Goal: Information Seeking & Learning: Learn about a topic

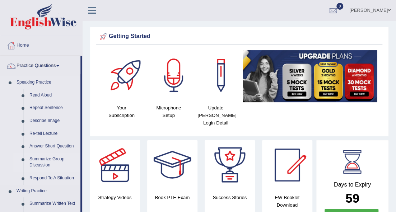
click at [51, 159] on link "Summarize Group Discussion" at bounding box center [53, 162] width 54 height 19
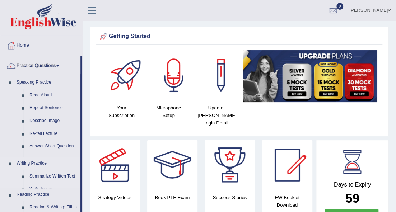
click at [51, 159] on ul "Speaking Practice Read Aloud Repeat Sentence Describe Image Re-tell Lecture Ans…" at bounding box center [40, 211] width 80 height 271
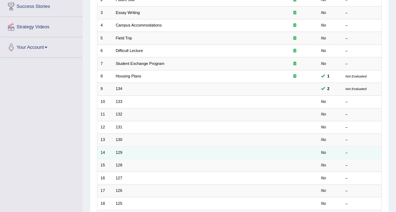
scroll to position [144, 0]
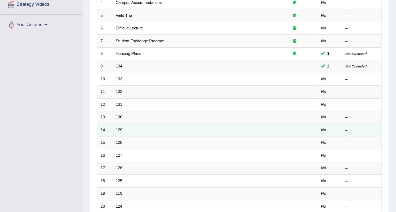
click at [131, 127] on td "129" at bounding box center [191, 130] width 159 height 13
click at [118, 128] on link "129" at bounding box center [119, 130] width 6 height 4
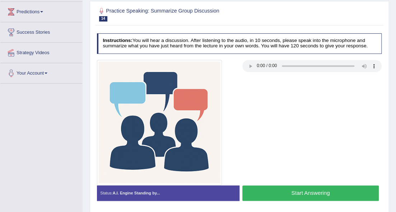
scroll to position [95, 0]
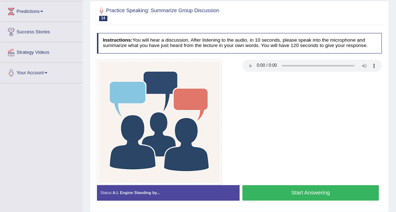
click at [277, 189] on button "Start Answering" at bounding box center [310, 192] width 136 height 15
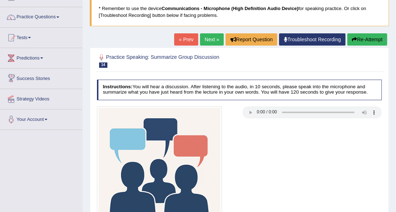
scroll to position [24, 0]
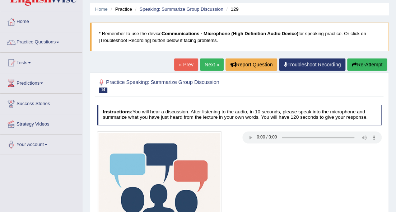
click at [354, 63] on button "Re-Attempt" at bounding box center [367, 64] width 40 height 12
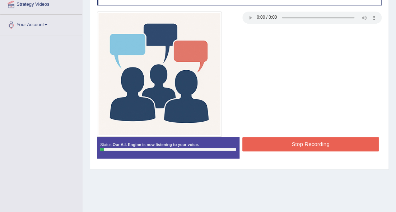
click at [296, 146] on div "Status: Our A.I. Engine is now listening to your voice. Start Answering Stop Re…" at bounding box center [239, 151] width 285 height 28
click at [295, 145] on button "Stop Recording" at bounding box center [310, 144] width 136 height 14
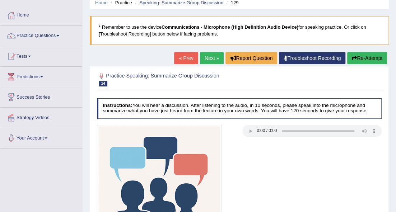
scroll to position [24, 0]
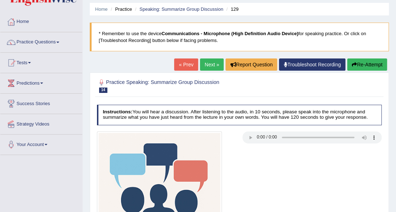
click at [363, 64] on button "Re-Attempt" at bounding box center [367, 64] width 40 height 12
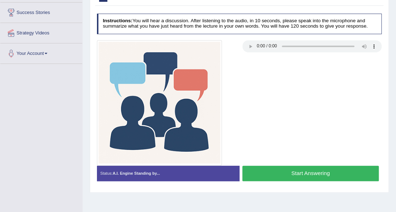
scroll to position [119, 0]
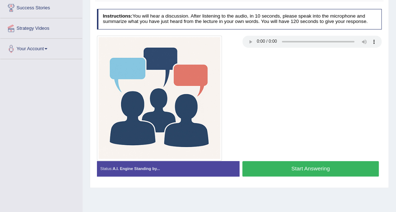
click at [291, 167] on button "Start Answering" at bounding box center [310, 168] width 136 height 15
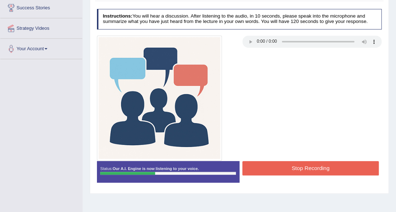
click at [264, 166] on button "Stop Recording" at bounding box center [310, 168] width 136 height 14
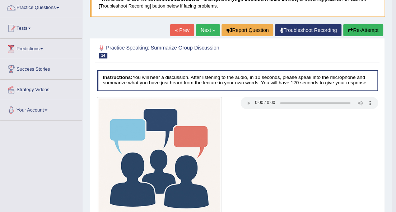
scroll to position [24, 0]
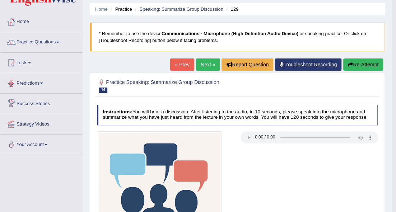
click at [208, 63] on link "Next »" at bounding box center [208, 64] width 24 height 12
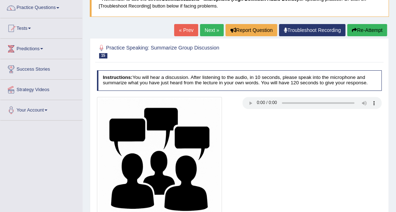
scroll to position [144, 0]
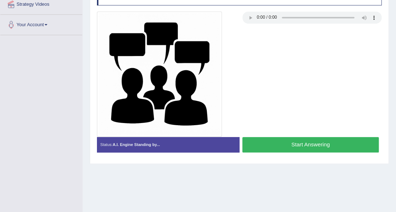
click at [271, 147] on button "Start Answering" at bounding box center [310, 144] width 136 height 15
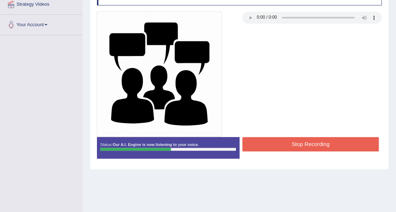
click at [253, 144] on button "Stop Recording" at bounding box center [310, 144] width 136 height 14
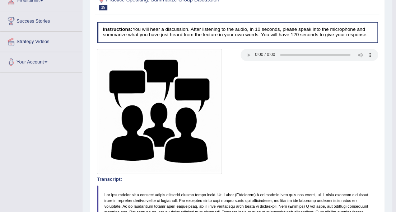
scroll to position [48, 0]
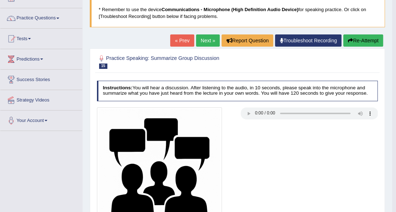
click at [345, 39] on button "Re-Attempt" at bounding box center [363, 40] width 40 height 12
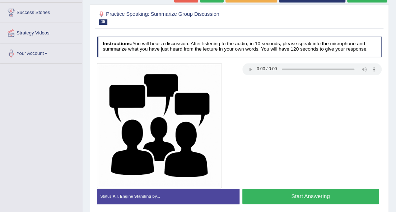
scroll to position [119, 0]
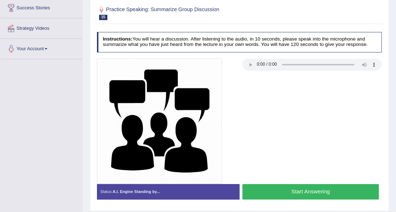
click at [254, 188] on button "Start Answering" at bounding box center [310, 191] width 136 height 15
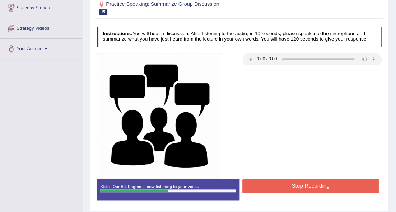
click at [263, 184] on button "Stop Recording" at bounding box center [310, 186] width 136 height 14
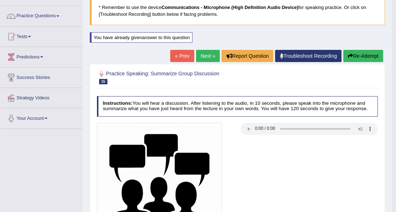
scroll to position [0, 0]
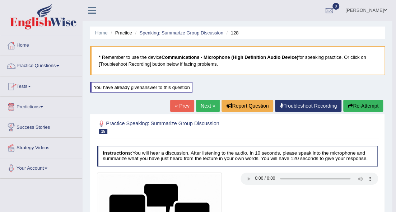
click at [58, 67] on link "Practice Questions" at bounding box center [41, 65] width 82 height 18
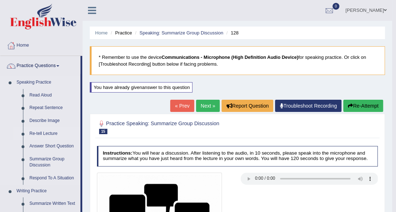
click at [55, 133] on link "Re-tell Lecture" at bounding box center [53, 133] width 54 height 13
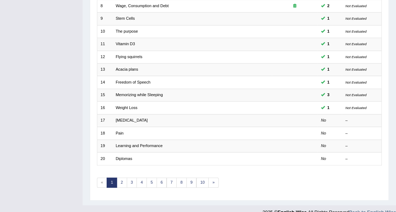
scroll to position [199, 0]
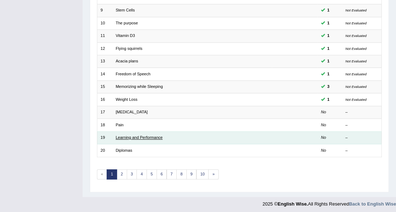
click at [121, 135] on link "Learning and Performance" at bounding box center [139, 137] width 47 height 4
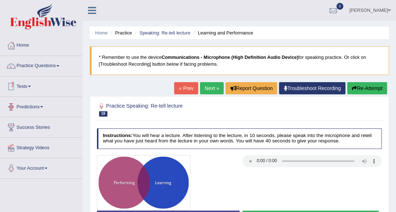
scroll to position [48, 0]
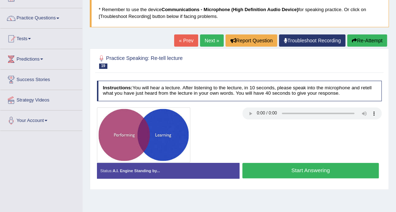
click at [316, 172] on button "Start Answering" at bounding box center [310, 170] width 136 height 15
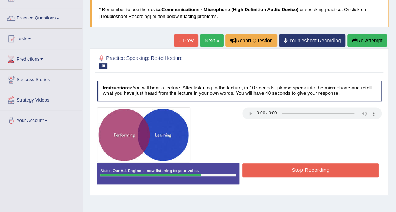
click at [247, 171] on button "Stop Recording" at bounding box center [310, 170] width 136 height 14
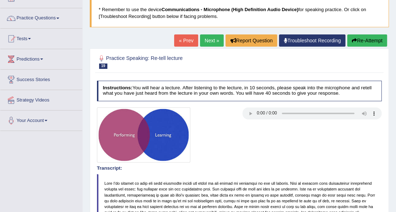
click at [395, 158] on html "Toggle navigation Home Practice Questions Speaking Practice Read Aloud Repeat S…" at bounding box center [198, 58] width 396 height 212
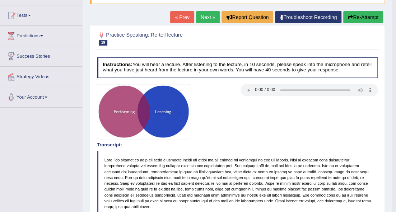
scroll to position [55, 0]
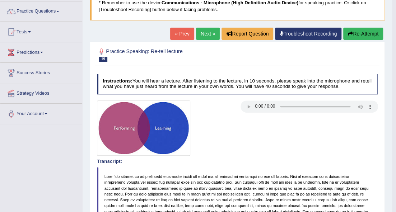
click at [201, 34] on link "Next »" at bounding box center [208, 34] width 24 height 12
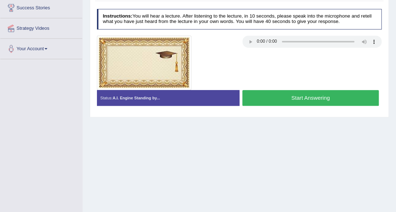
scroll to position [95, 0]
